Goal: Entertainment & Leisure: Browse casually

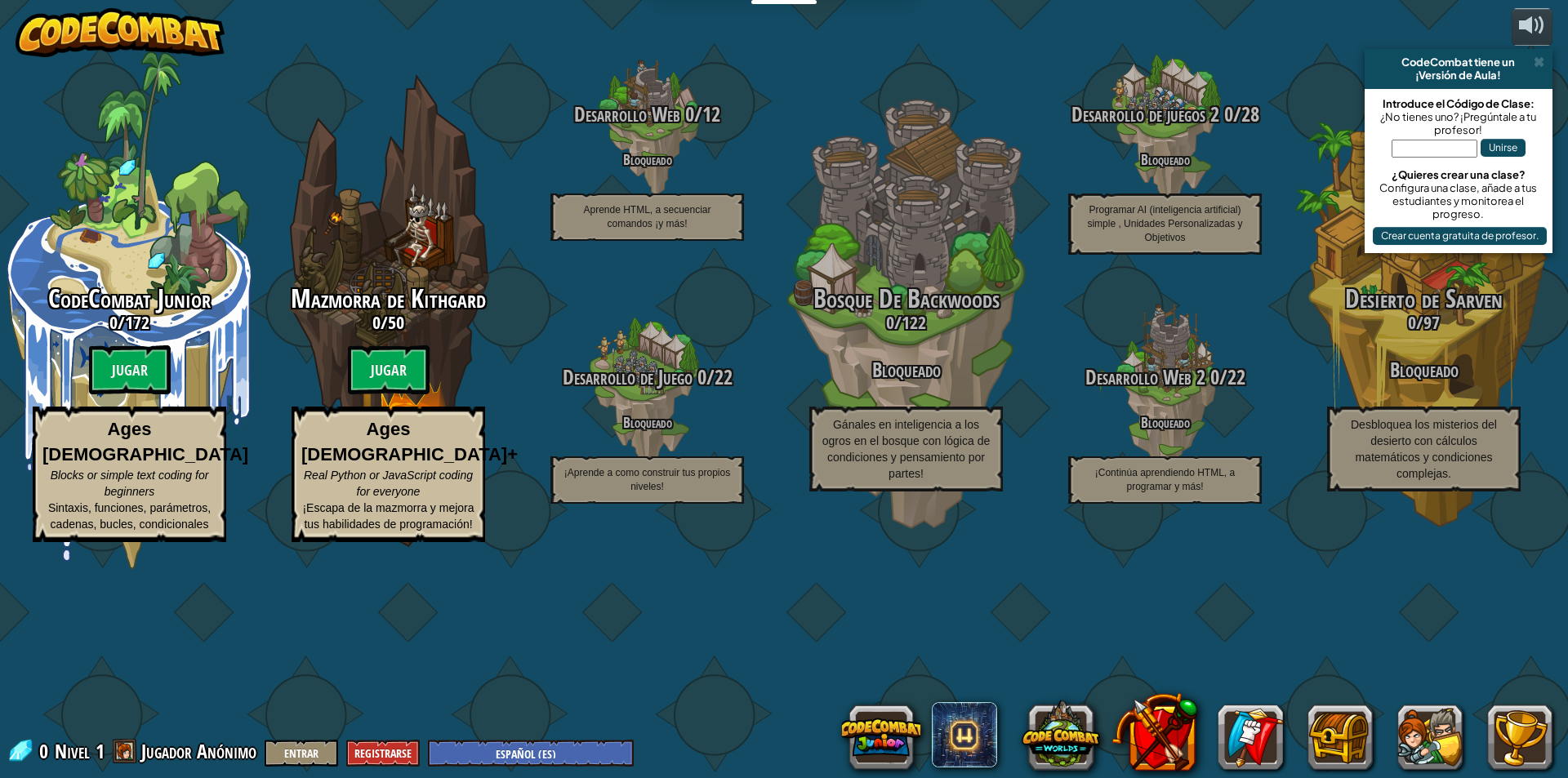
select select "es-ES"
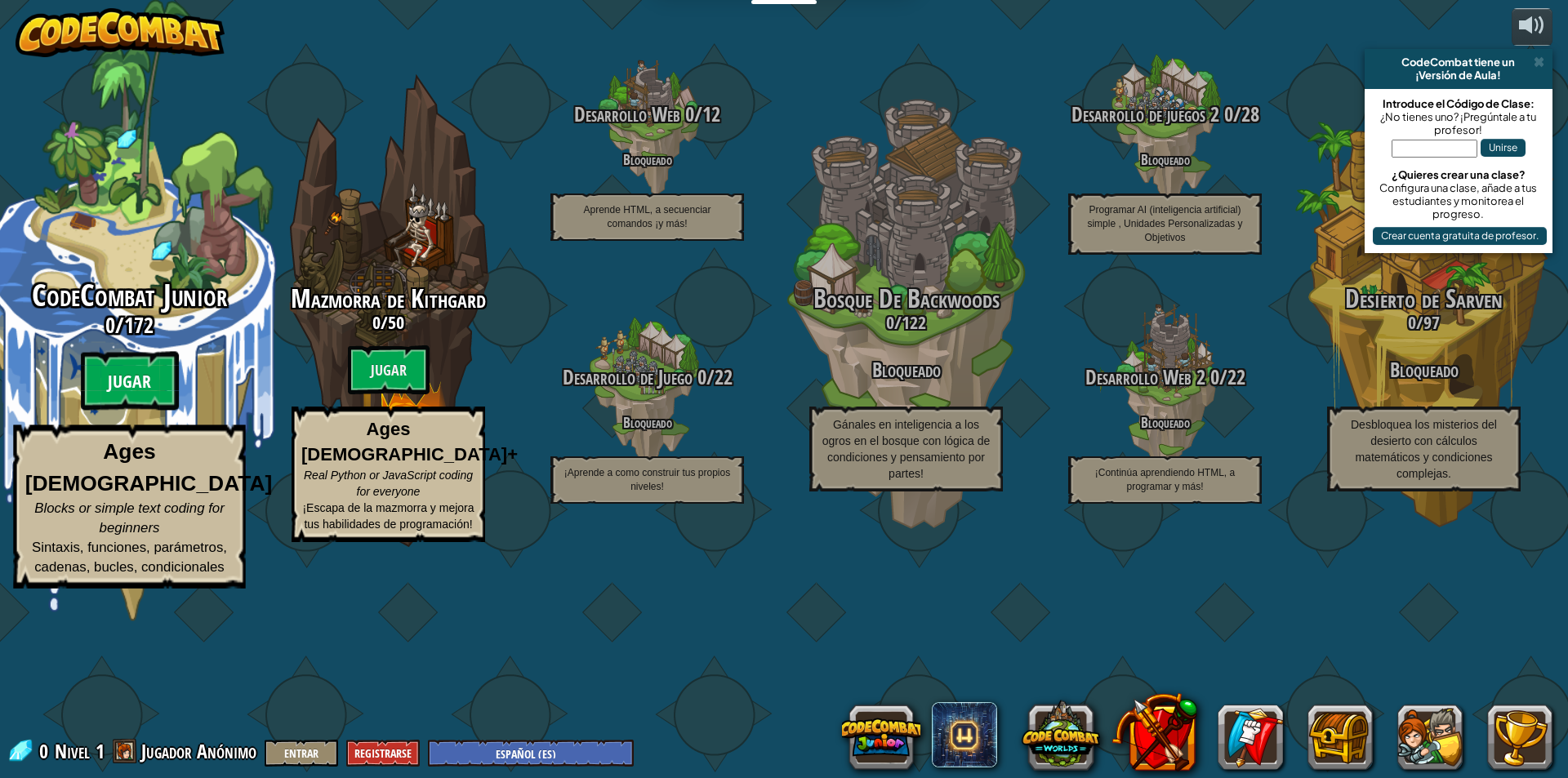
click at [132, 411] on btn "Jugar" at bounding box center [130, 381] width 98 height 59
select select "es-ES"
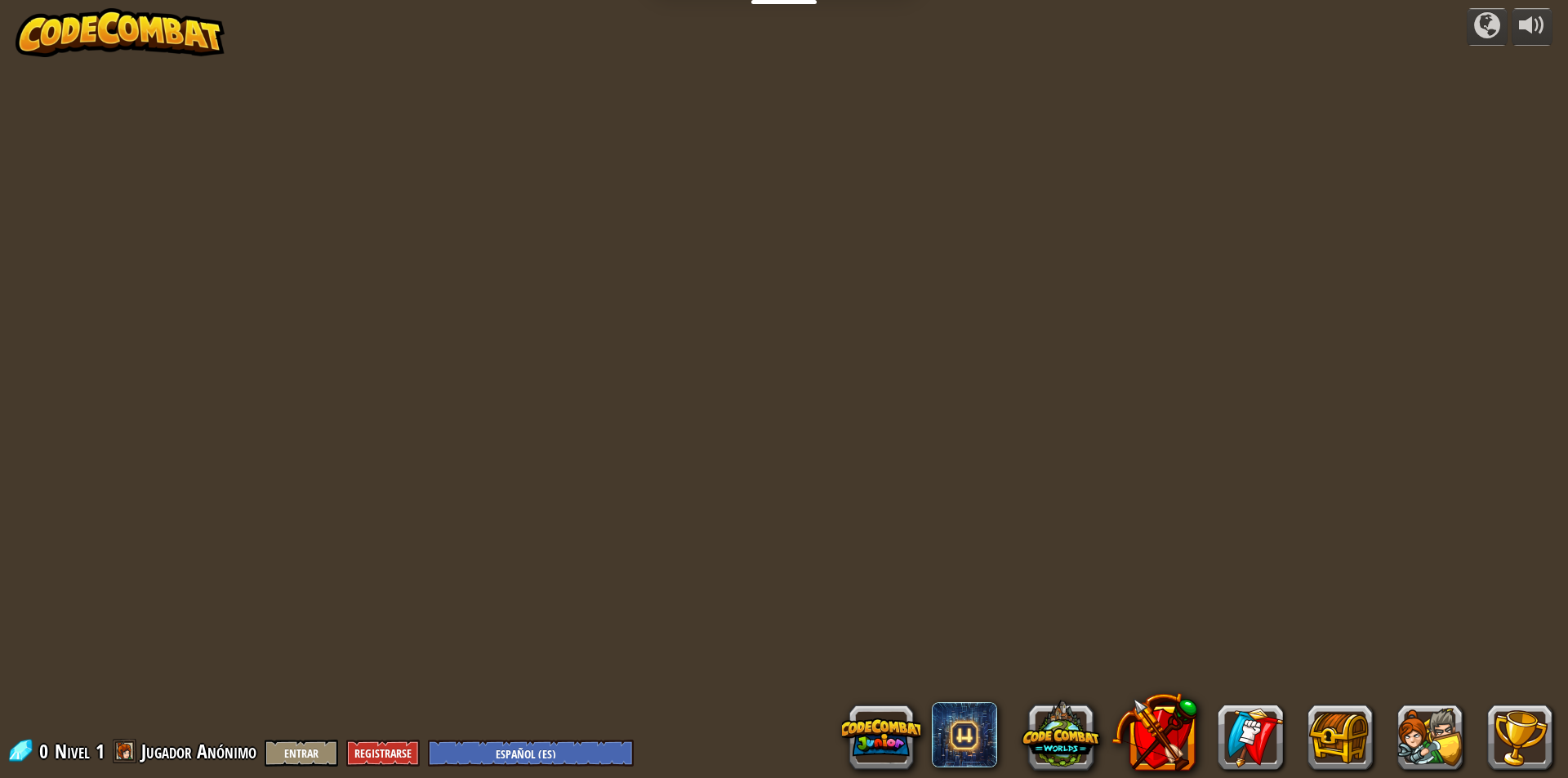
select select "es-ES"
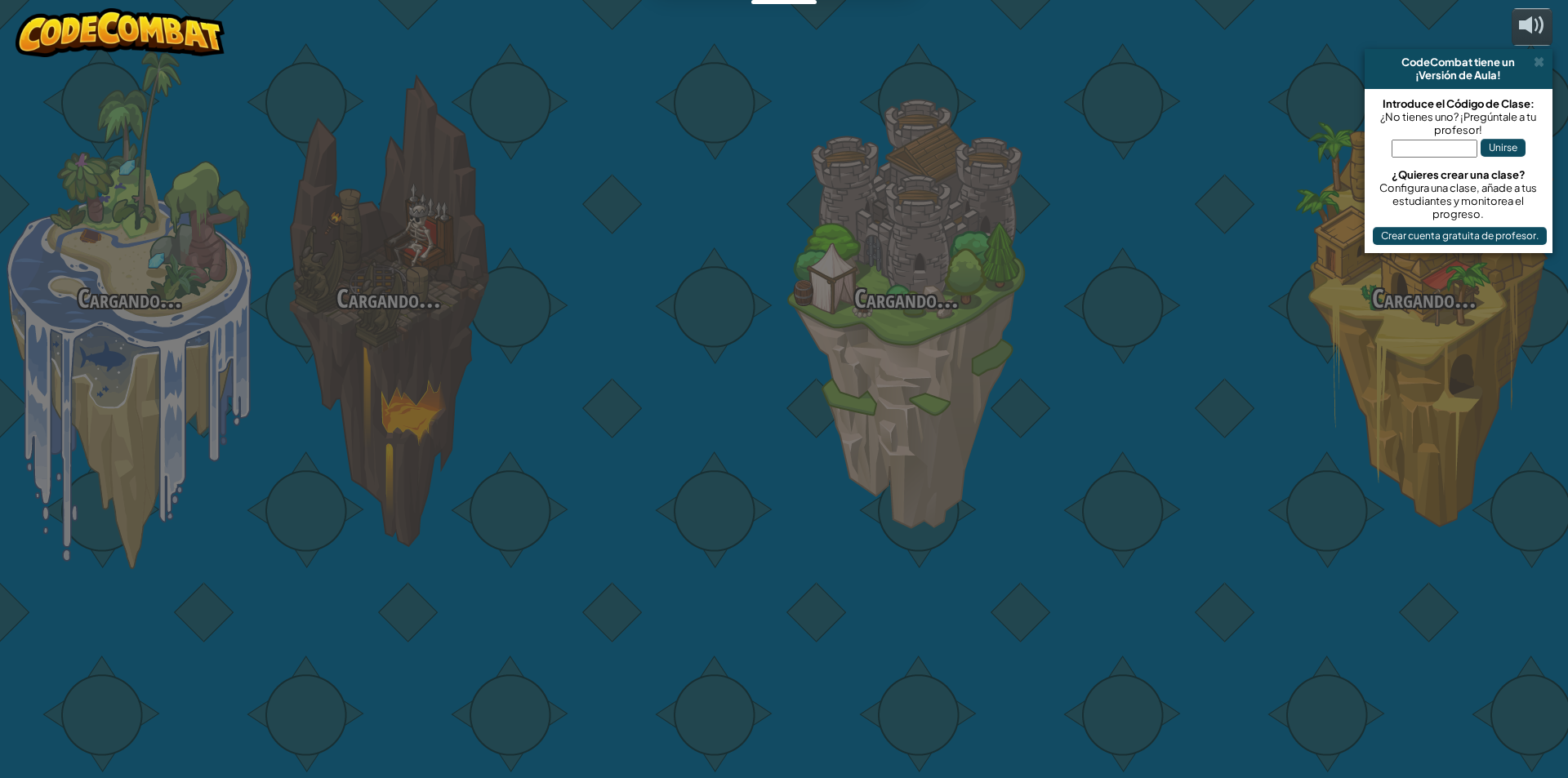
select select "es-ES"
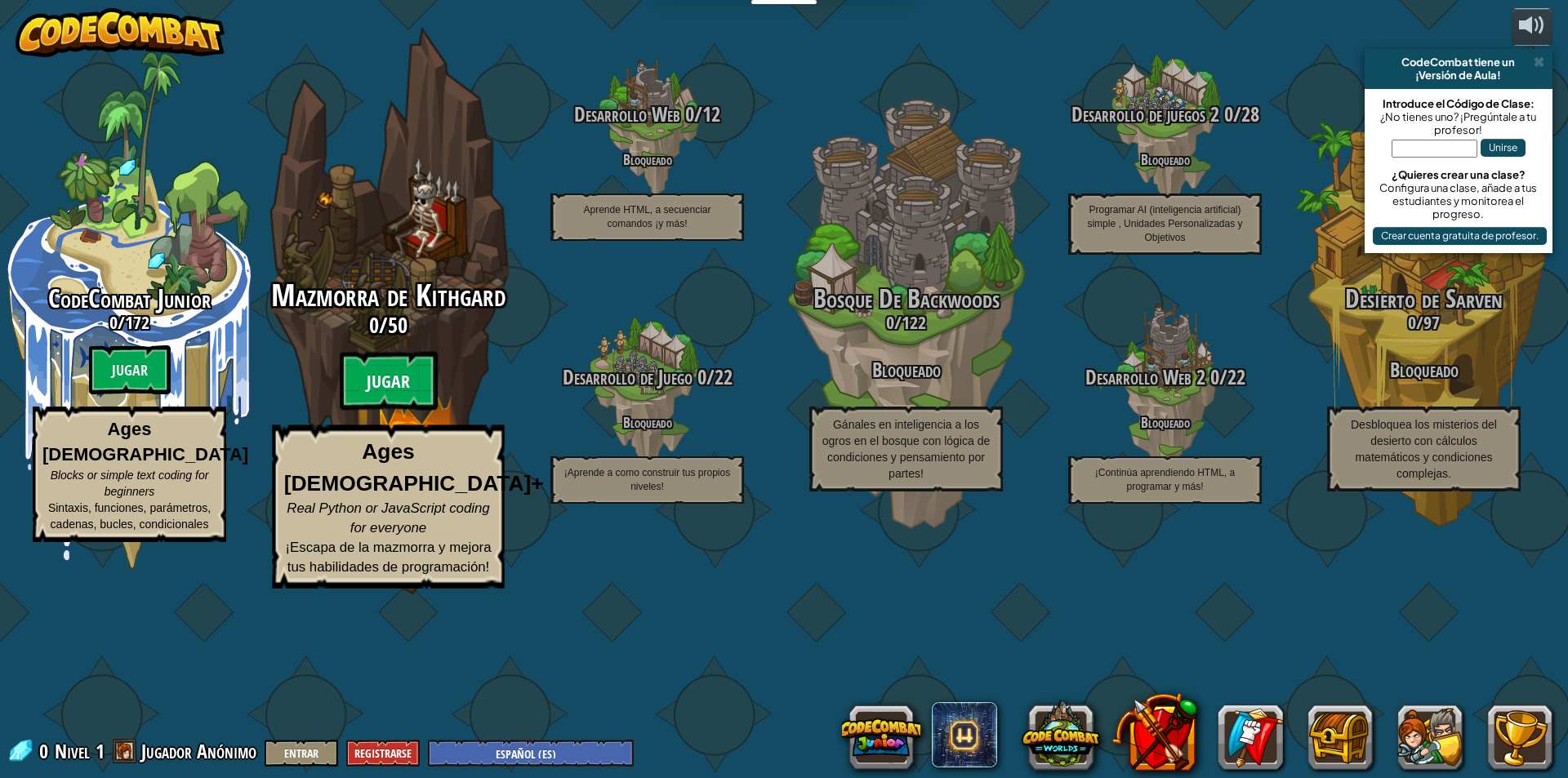
click at [378, 411] on btn "Jugar" at bounding box center [388, 381] width 98 height 59
select select "es-ES"
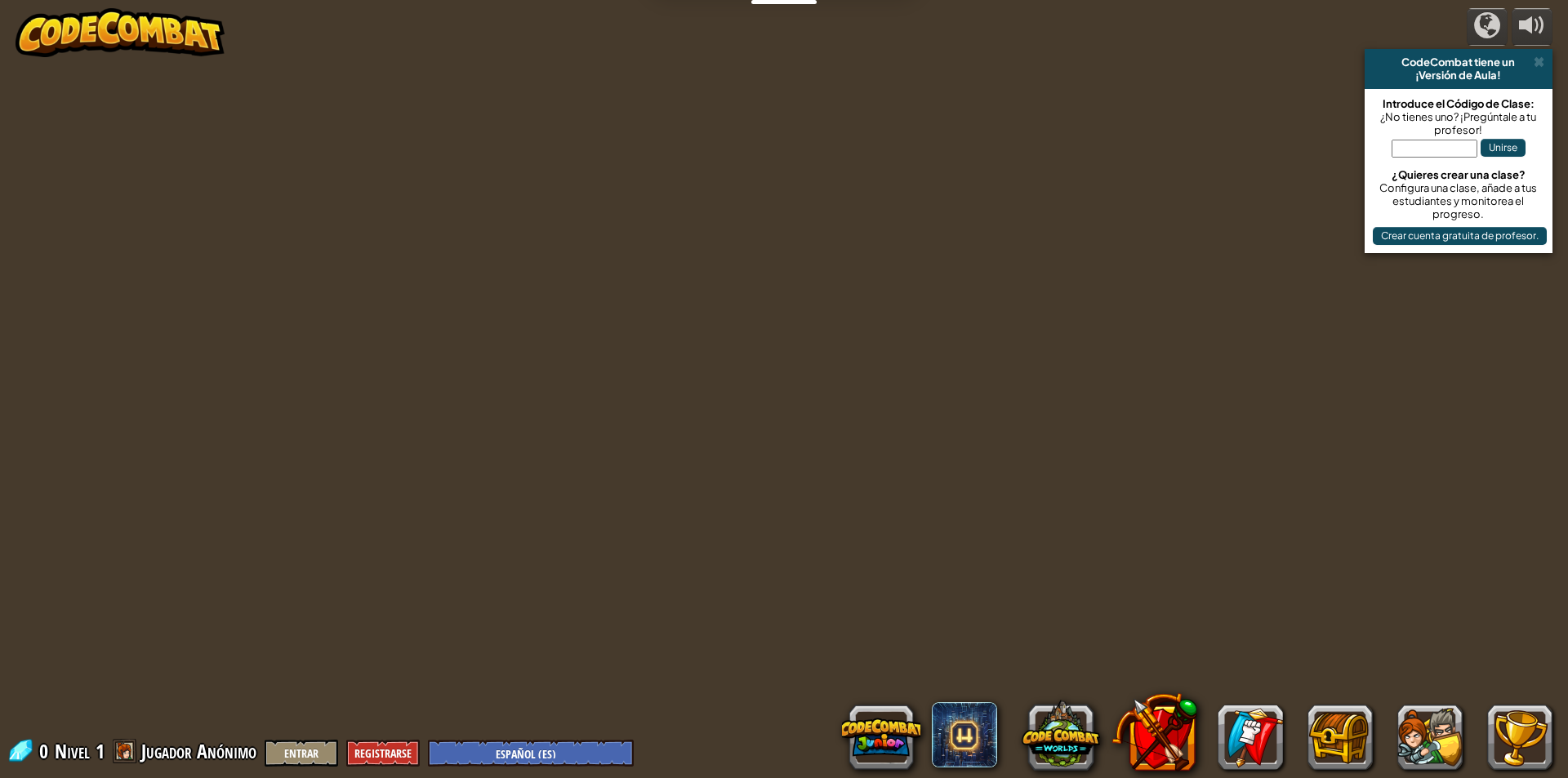
select select "es-ES"
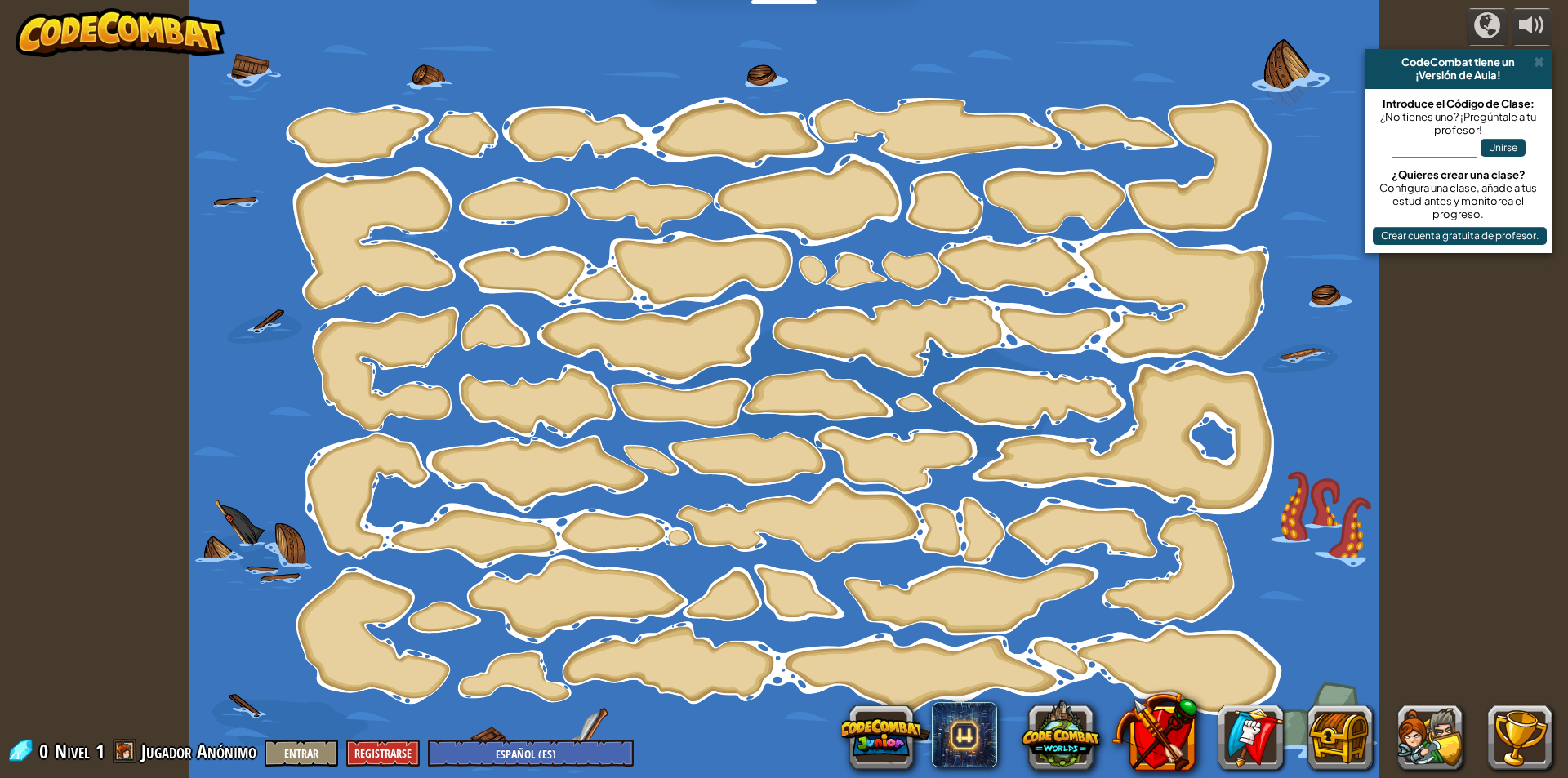
select select "es-ES"
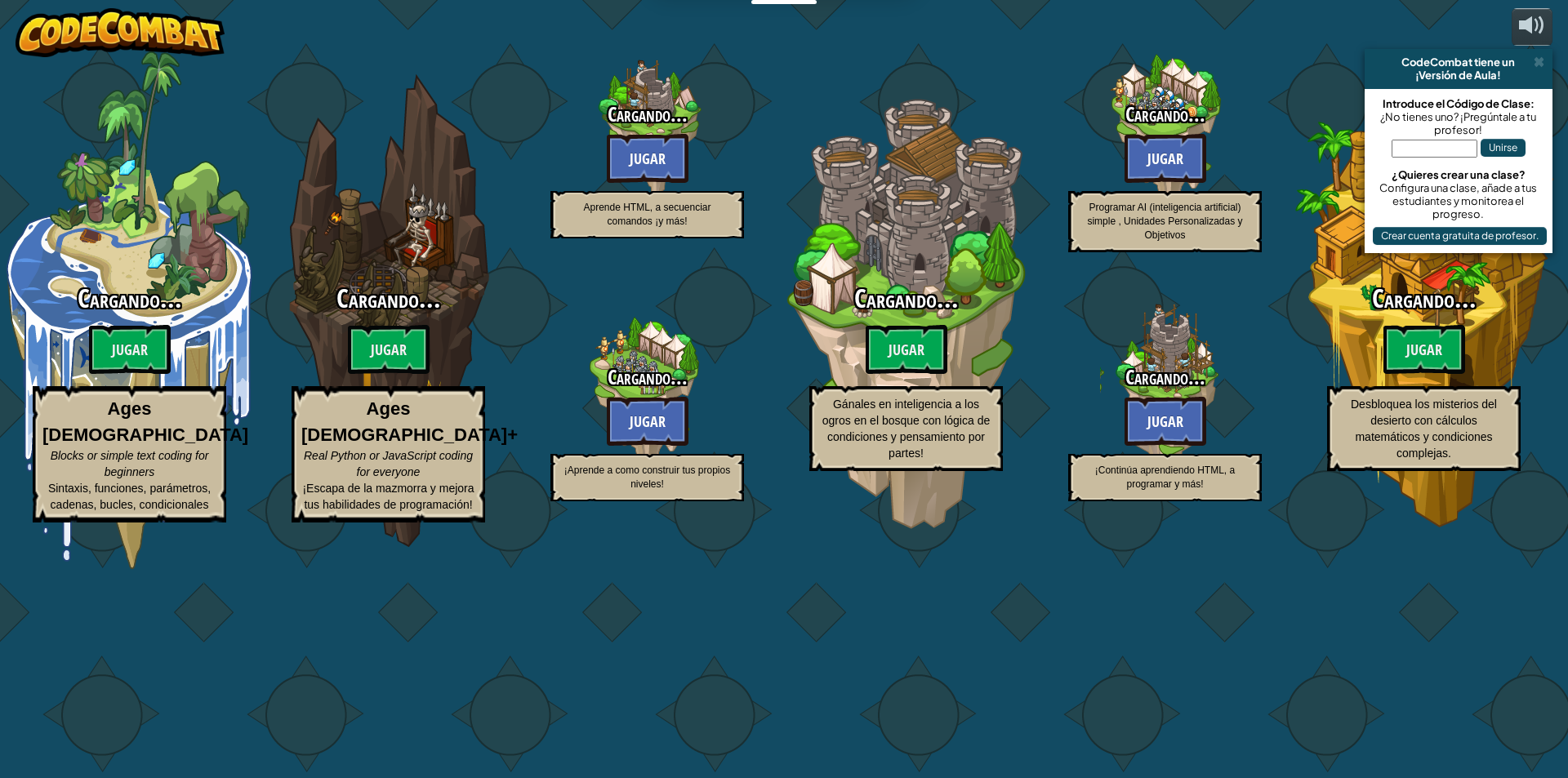
select select "es-ES"
